Goal: Entertainment & Leisure: Consume media (video, audio)

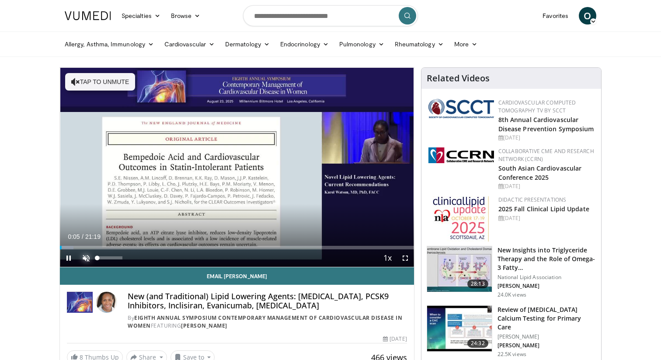
click at [88, 259] on span "Video Player" at bounding box center [85, 257] width 17 height 17
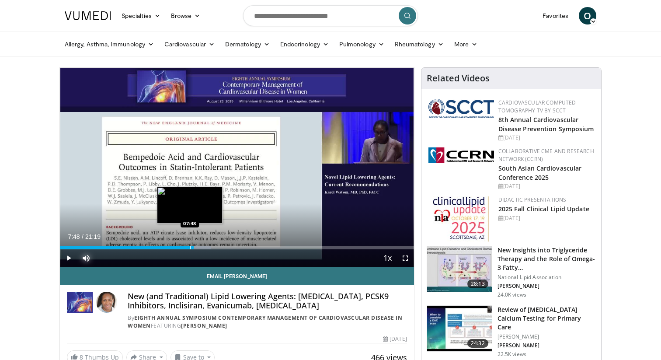
click at [190, 247] on div "Progress Bar" at bounding box center [190, 247] width 1 height 3
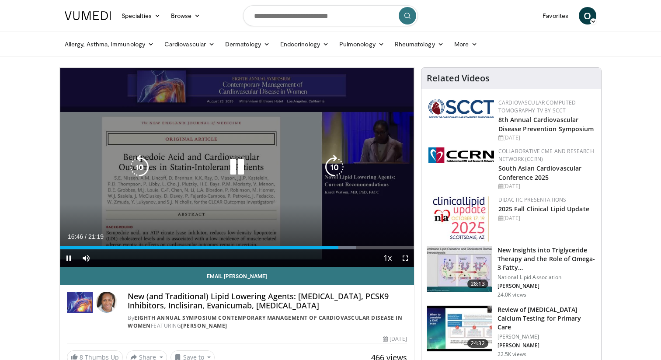
click at [241, 166] on icon "Video Player" at bounding box center [237, 167] width 24 height 24
click at [236, 170] on icon "Video Player" at bounding box center [237, 167] width 24 height 24
click at [235, 172] on icon "Video Player" at bounding box center [237, 167] width 24 height 24
click at [238, 163] on icon "Video Player" at bounding box center [237, 167] width 24 height 24
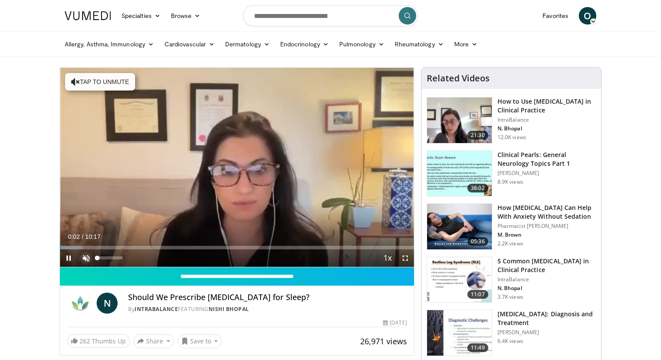
click at [83, 262] on span "Video Player" at bounding box center [85, 257] width 17 height 17
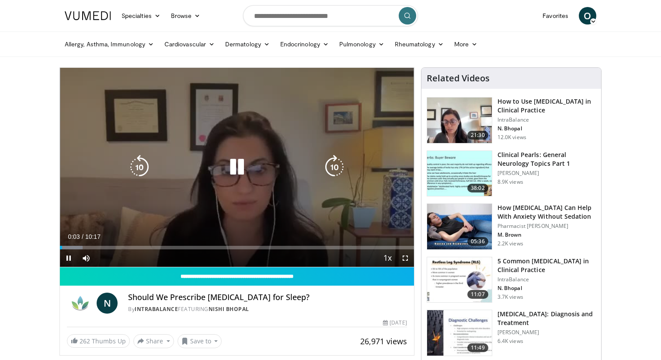
click at [235, 166] on icon "Video Player" at bounding box center [237, 167] width 24 height 24
